Goal: Browse casually: Explore the website without a specific task or goal

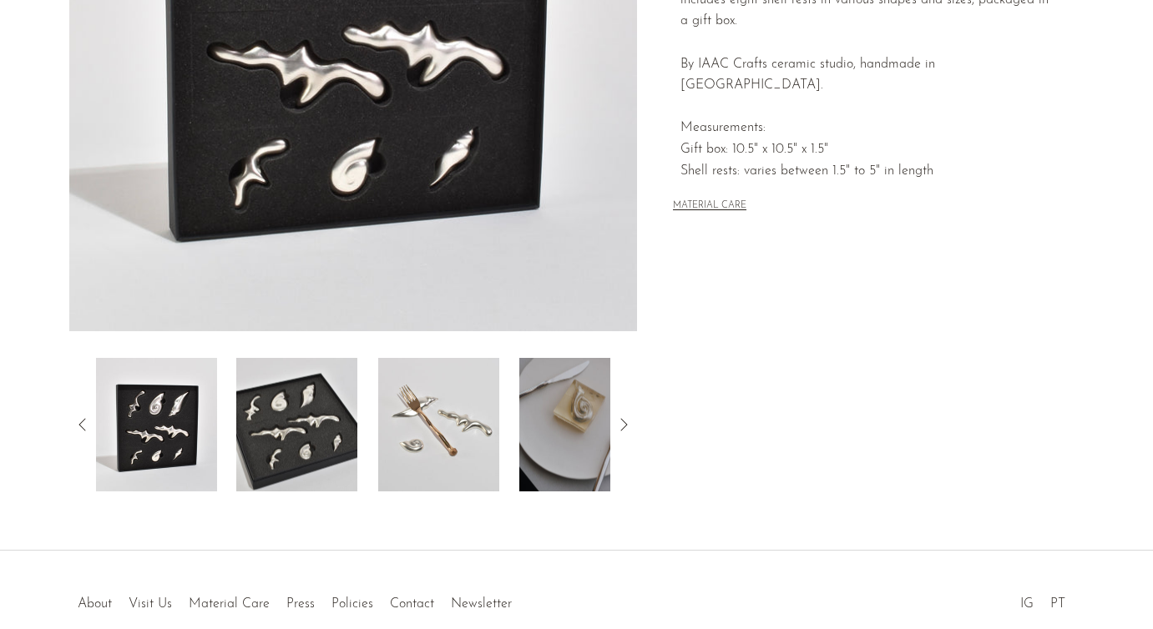
scroll to position [376, 0]
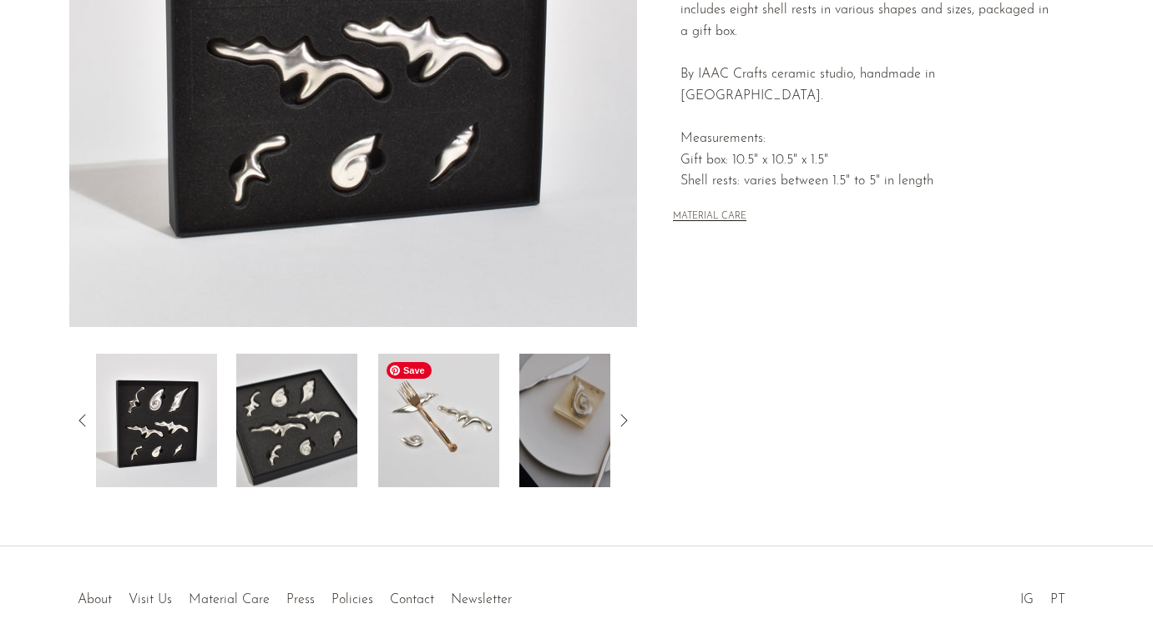
click at [376, 431] on div at bounding box center [353, 421] width 515 height 134
click at [435, 440] on img at bounding box center [438, 421] width 121 height 134
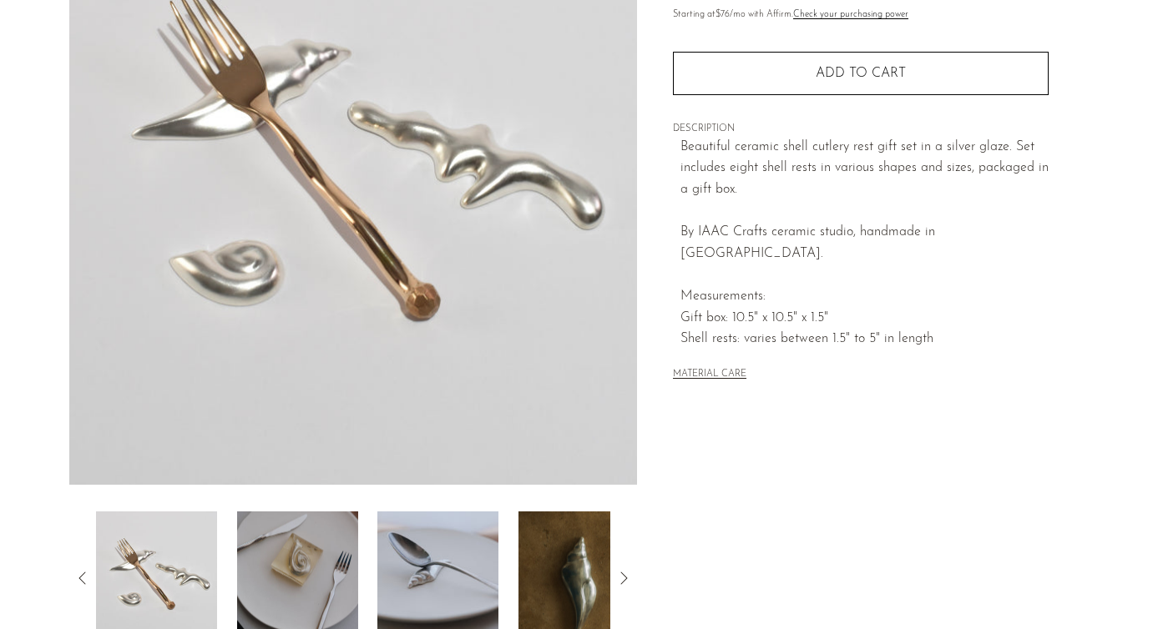
scroll to position [223, 0]
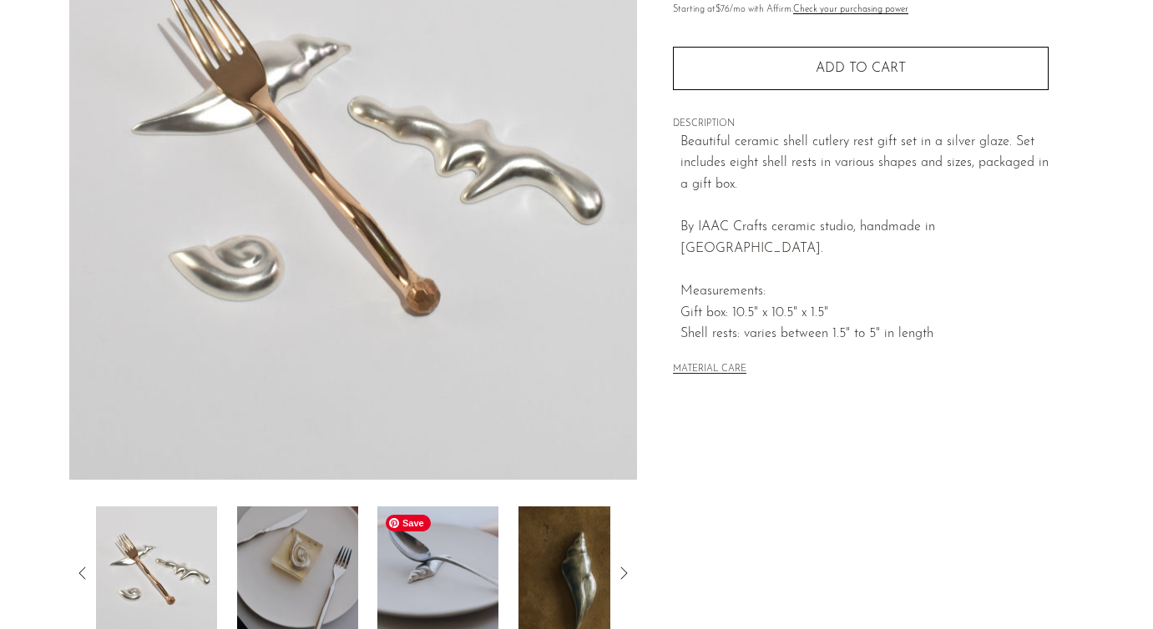
click at [462, 563] on img at bounding box center [437, 574] width 121 height 134
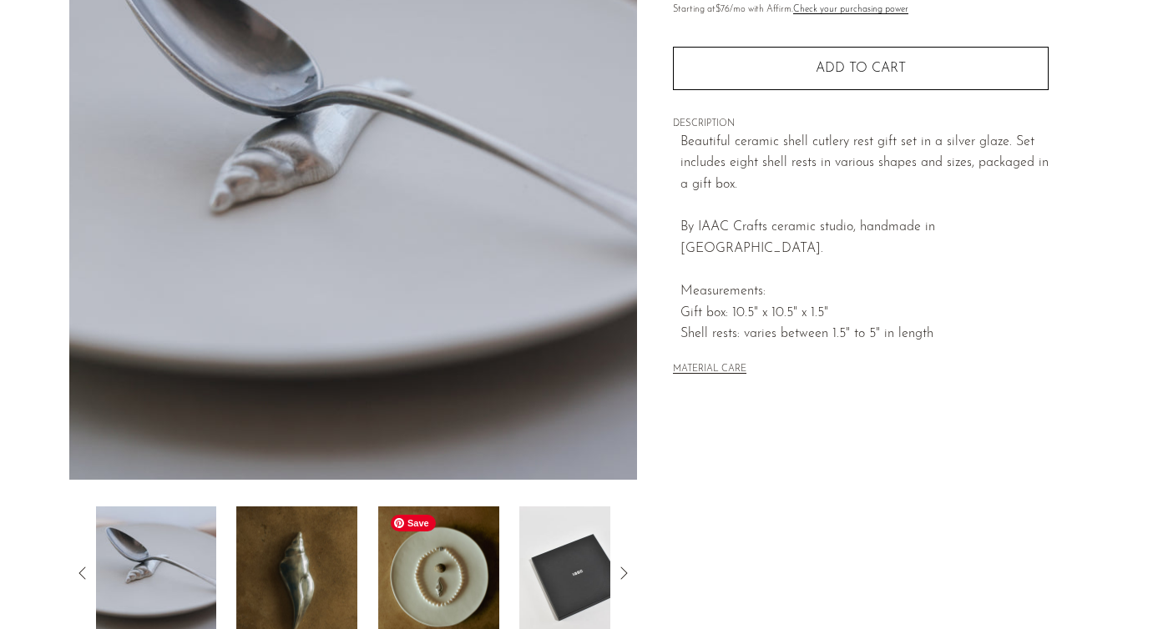
click at [478, 568] on img at bounding box center [438, 574] width 121 height 134
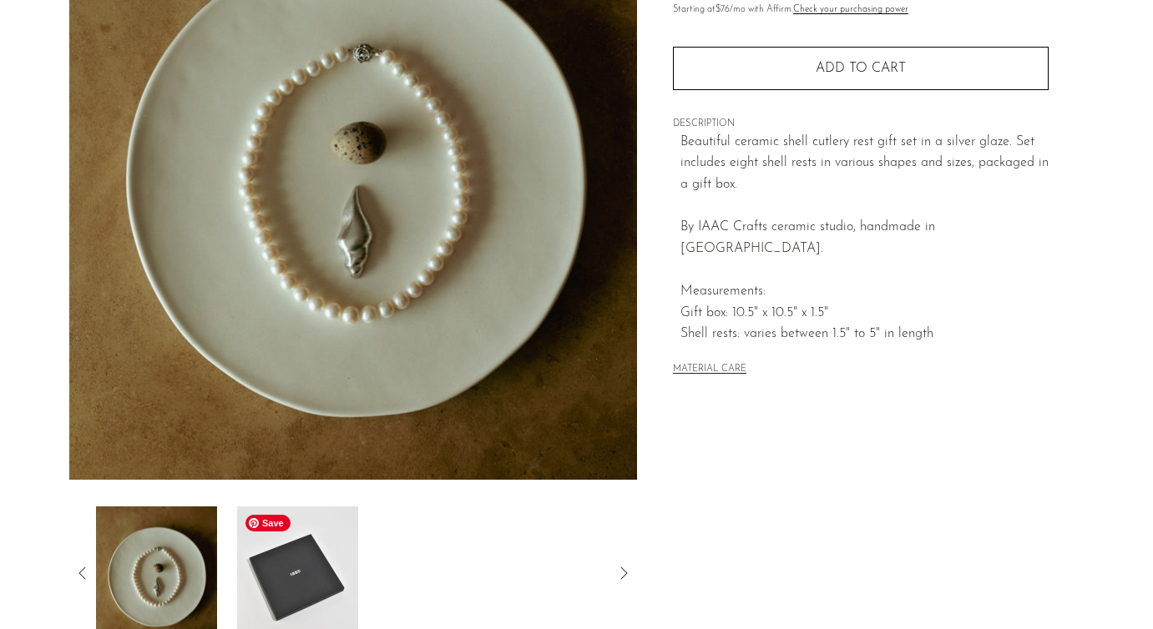
click at [317, 574] on img at bounding box center [296, 574] width 121 height 134
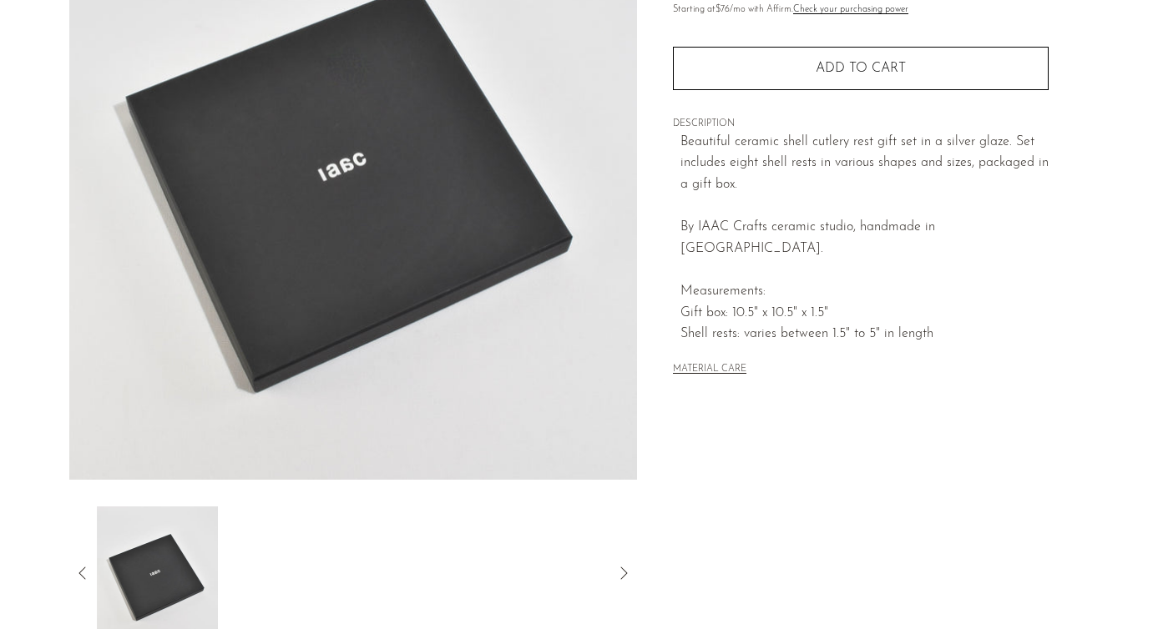
scroll to position [0, 0]
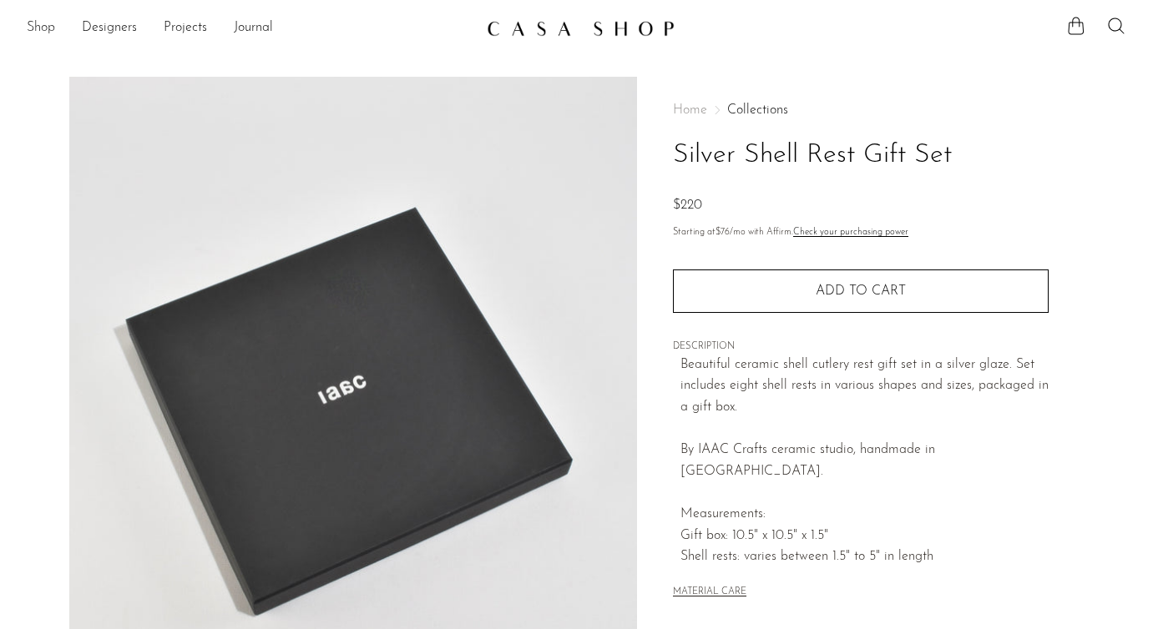
click at [46, 28] on link "Shop" at bounding box center [41, 29] width 28 height 22
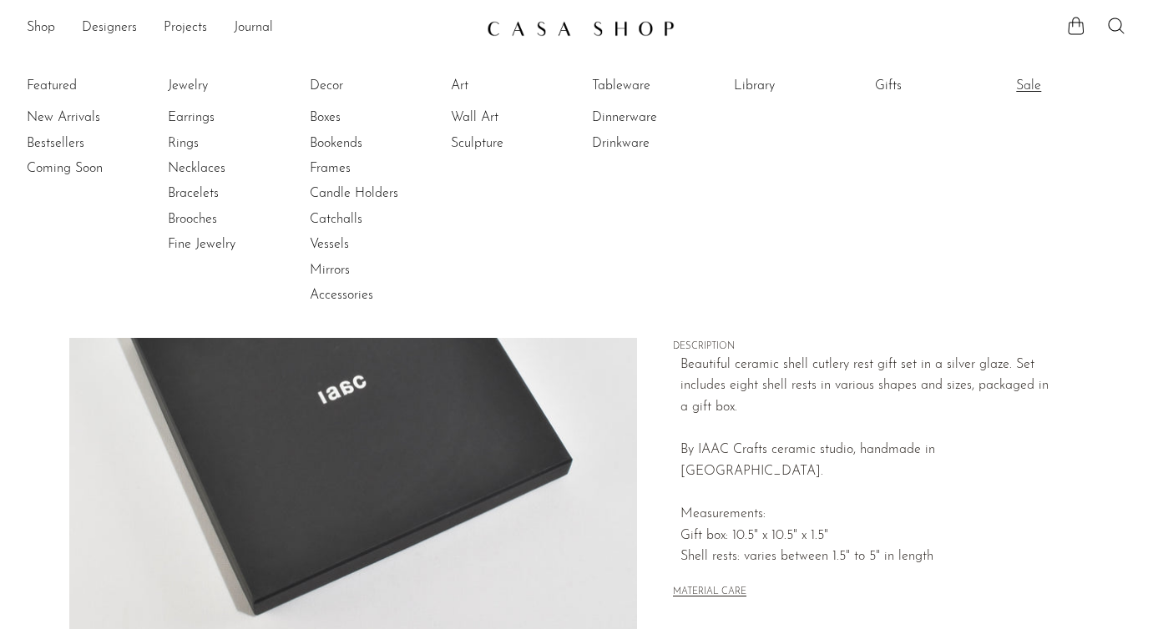
click at [1016, 87] on link "Sale" at bounding box center [1078, 86] width 125 height 18
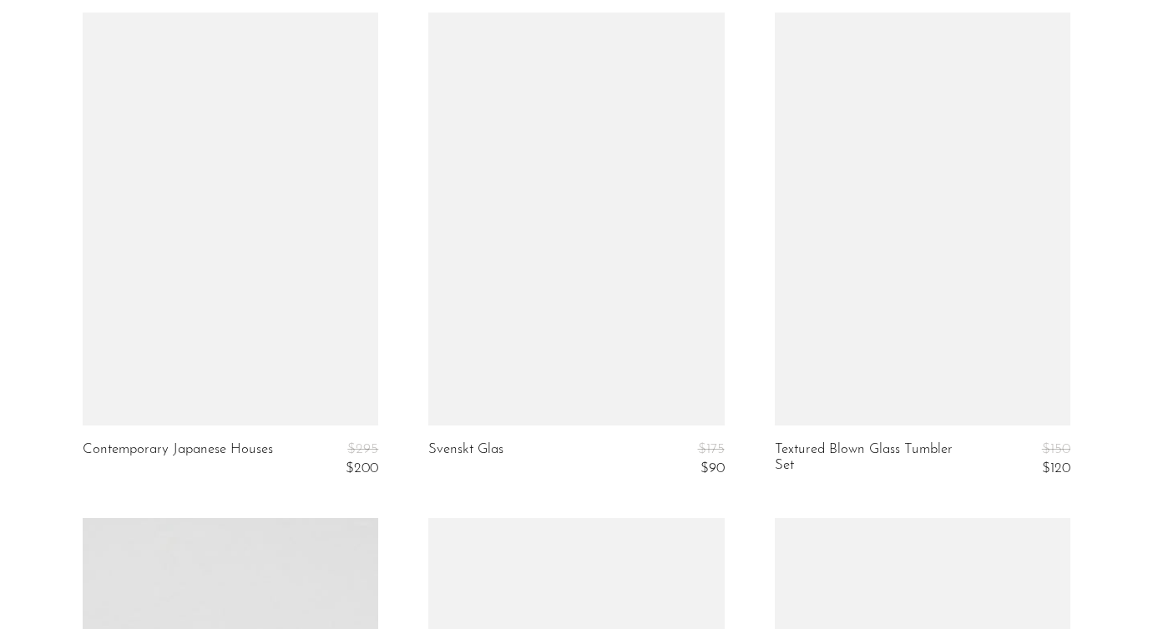
scroll to position [5811, 0]
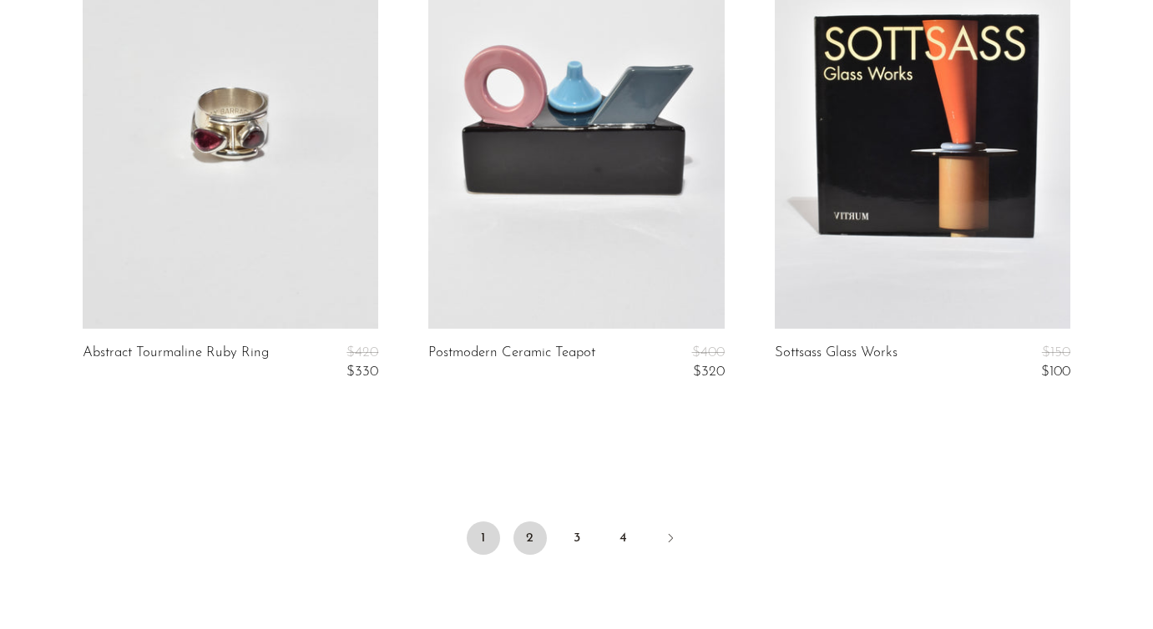
click at [525, 539] on link "2" at bounding box center [529, 538] width 33 height 33
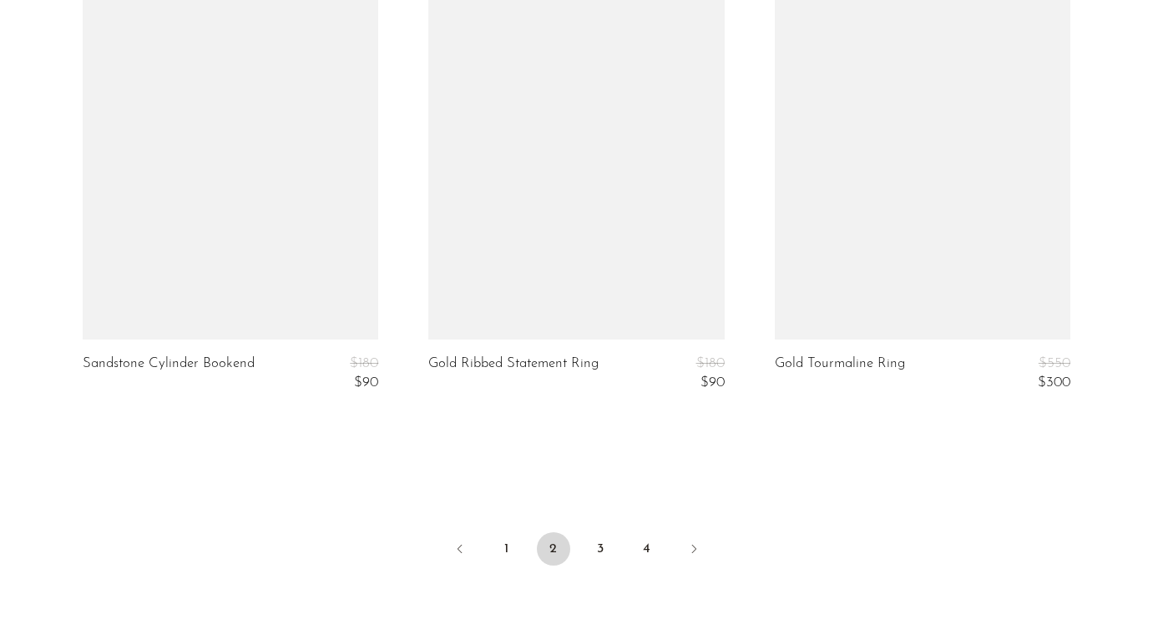
scroll to position [5992, 0]
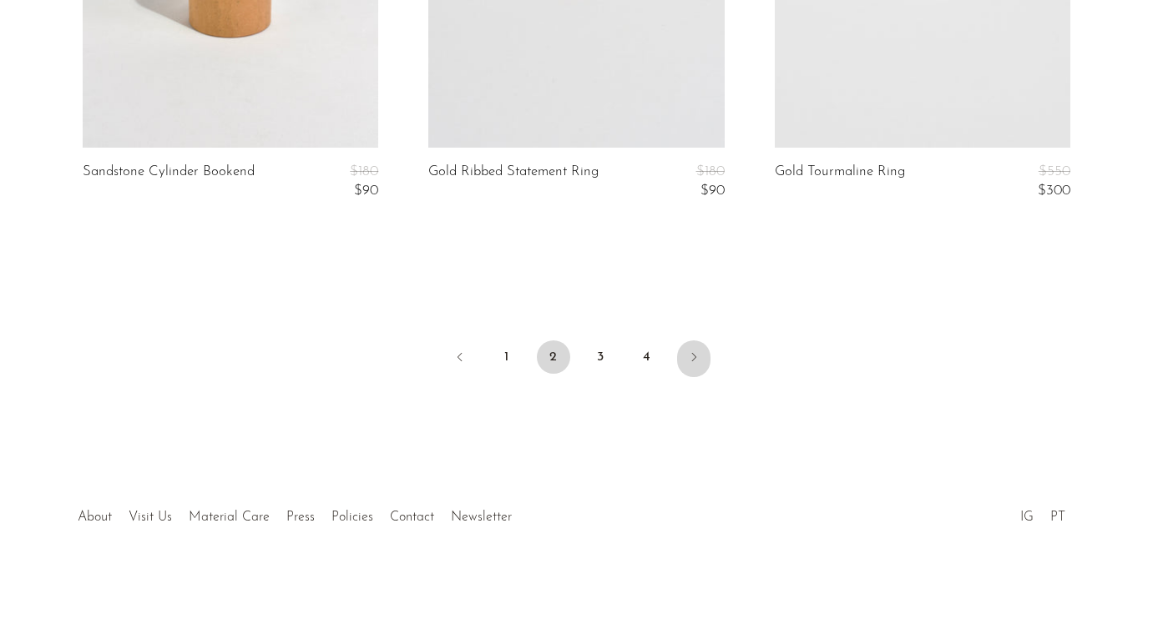
click at [683, 361] on link "Next" at bounding box center [693, 359] width 33 height 37
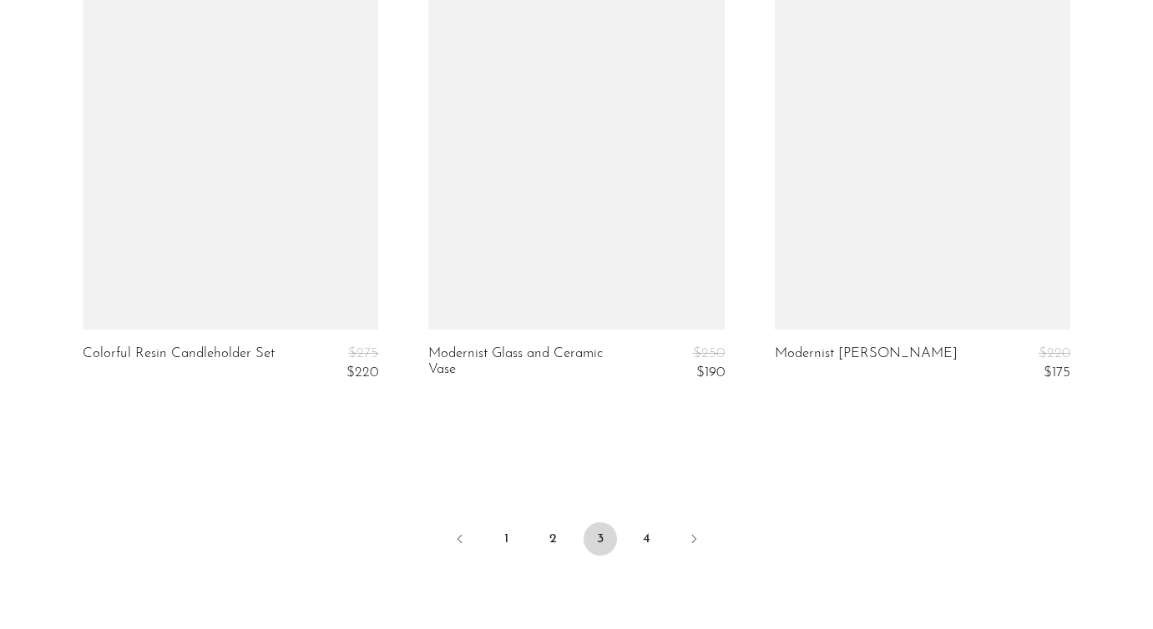
scroll to position [5799, 0]
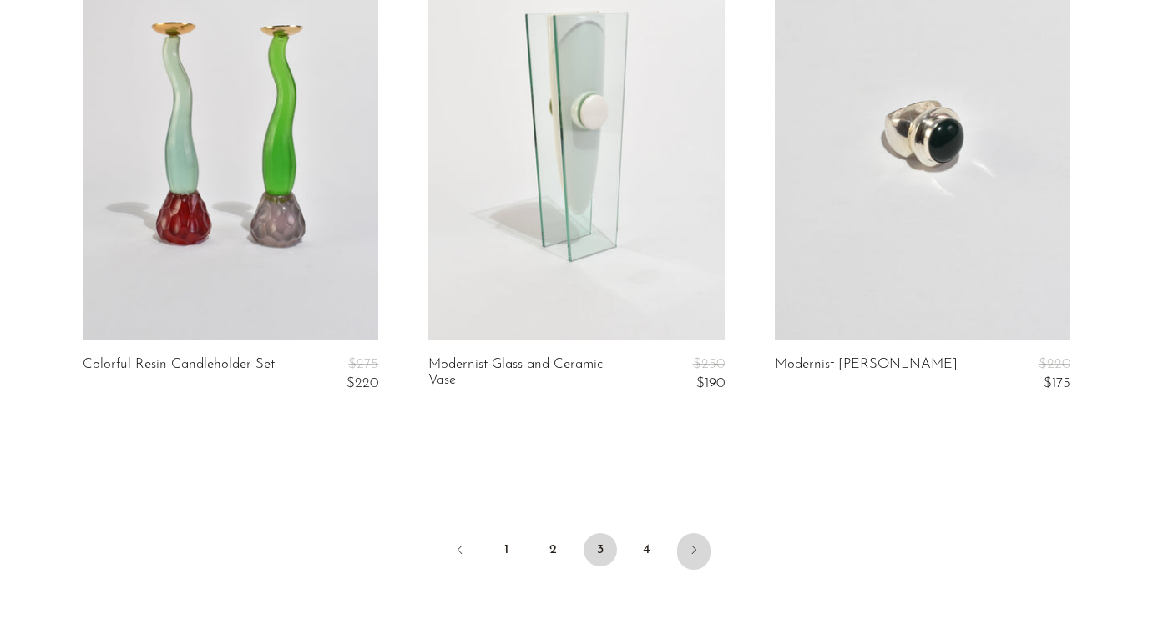
click at [702, 552] on link "Next" at bounding box center [693, 551] width 33 height 37
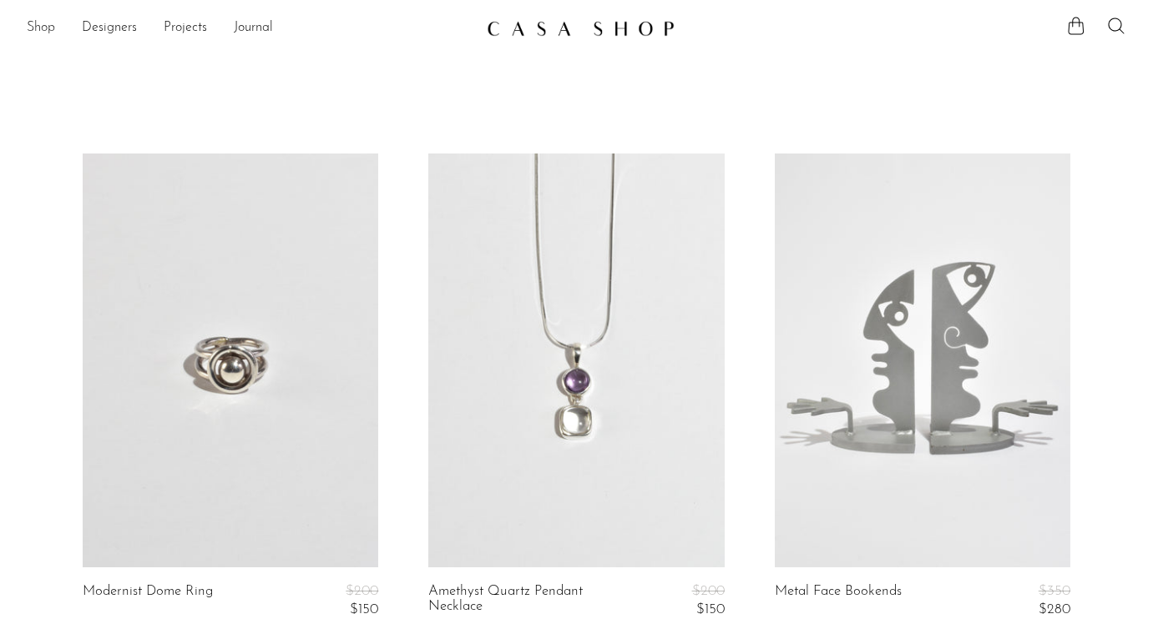
click at [33, 24] on link "Shop" at bounding box center [41, 29] width 28 height 22
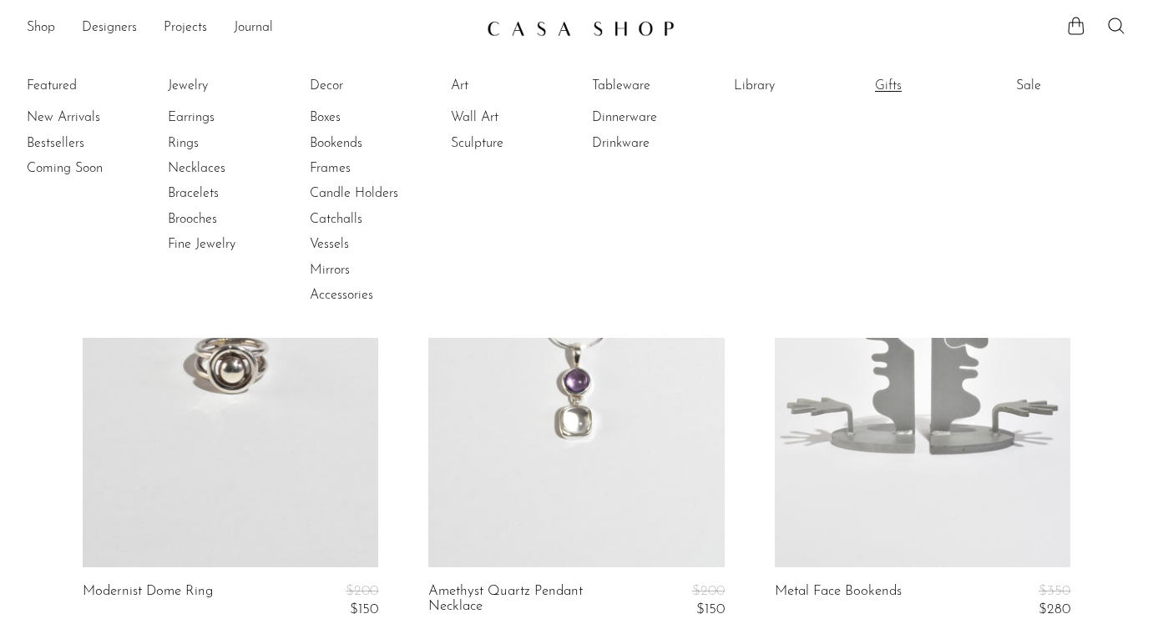
click at [888, 84] on link "Gifts" at bounding box center [937, 86] width 125 height 18
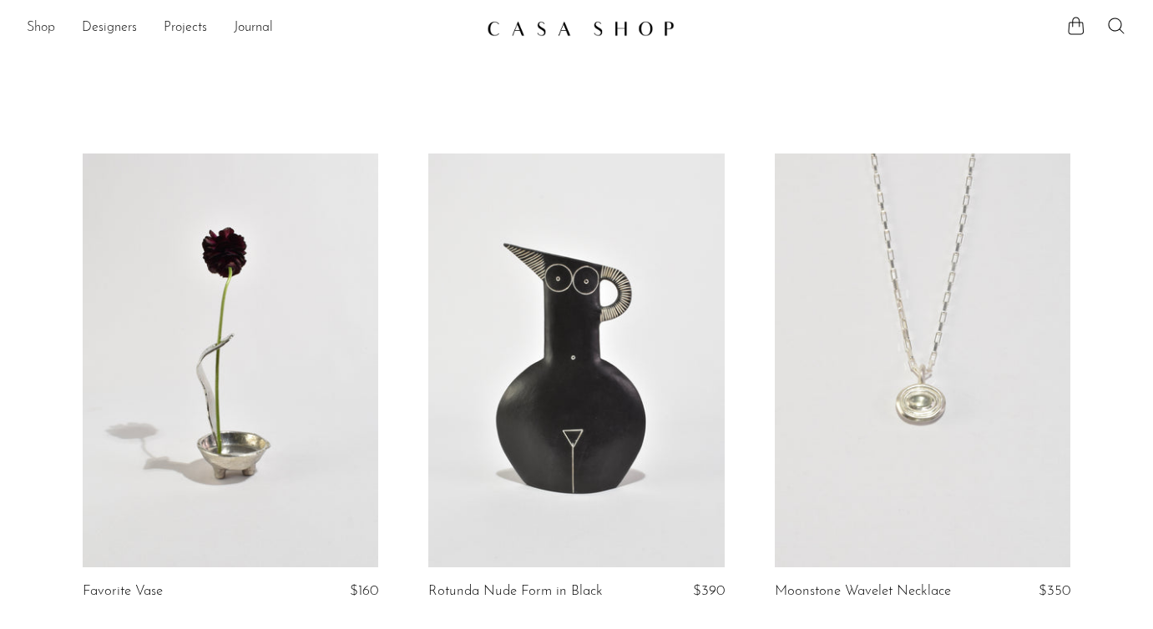
click at [29, 30] on link "Shop" at bounding box center [41, 29] width 28 height 22
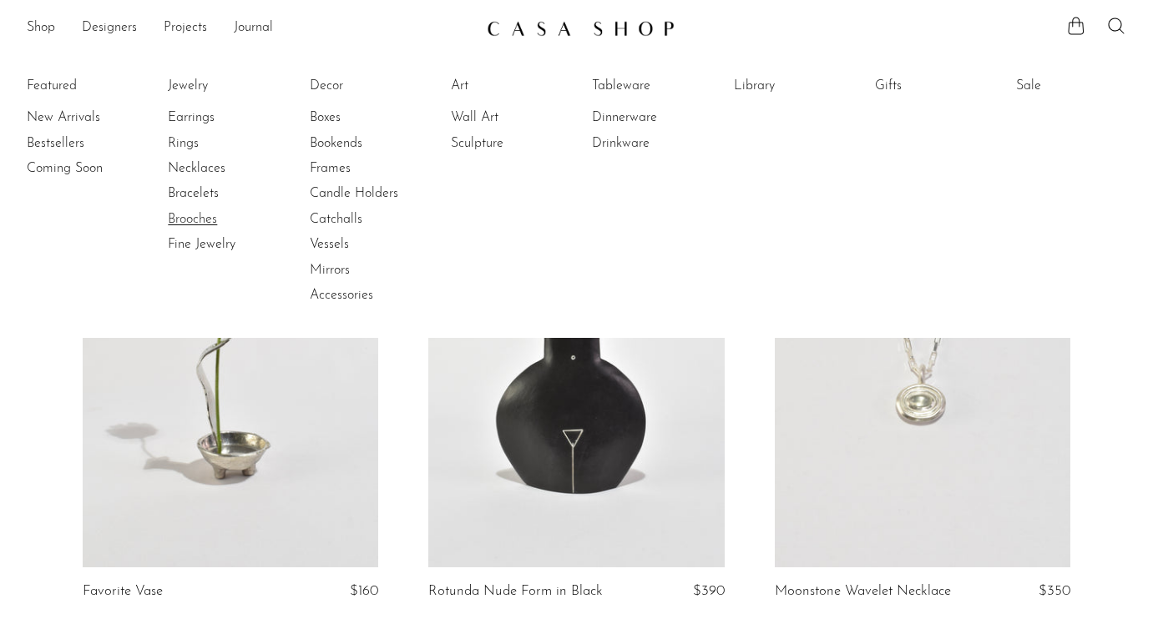
click at [195, 220] on link "Brooches" at bounding box center [230, 219] width 125 height 18
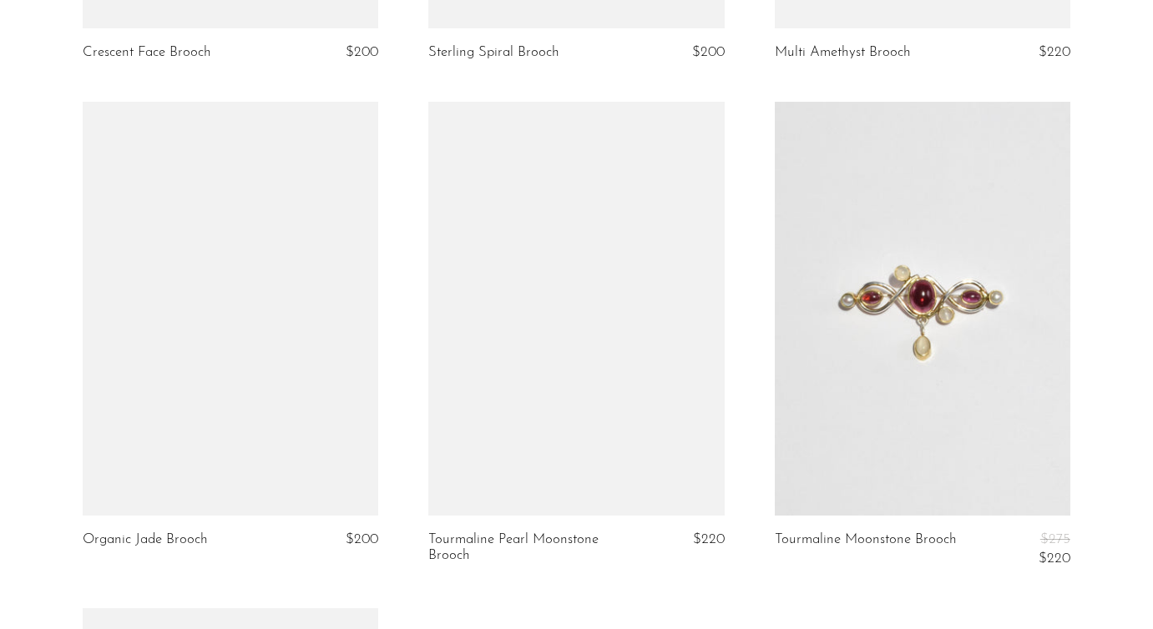
scroll to position [3704, 0]
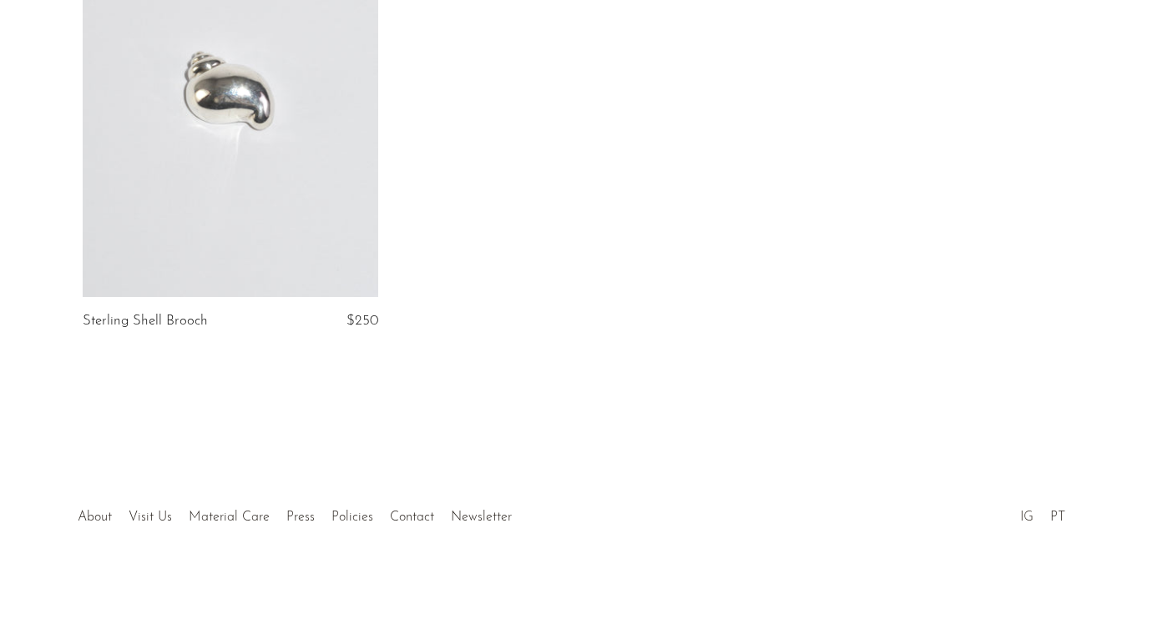
click at [1027, 515] on link "IG" at bounding box center [1026, 517] width 13 height 13
